Goal: Transaction & Acquisition: Purchase product/service

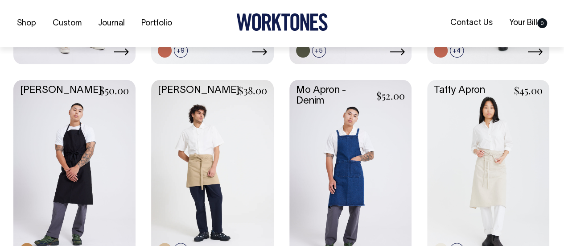
scroll to position [624, 0]
click at [348, 169] on link at bounding box center [350, 169] width 122 height 181
